Goal: Task Accomplishment & Management: Manage account settings

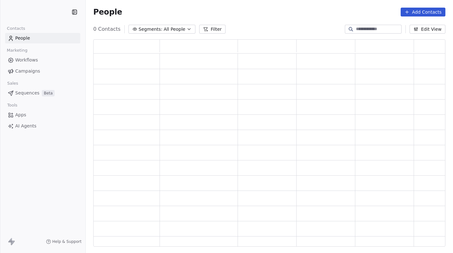
scroll to position [207, 352]
